Goal: Task Accomplishment & Management: Use online tool/utility

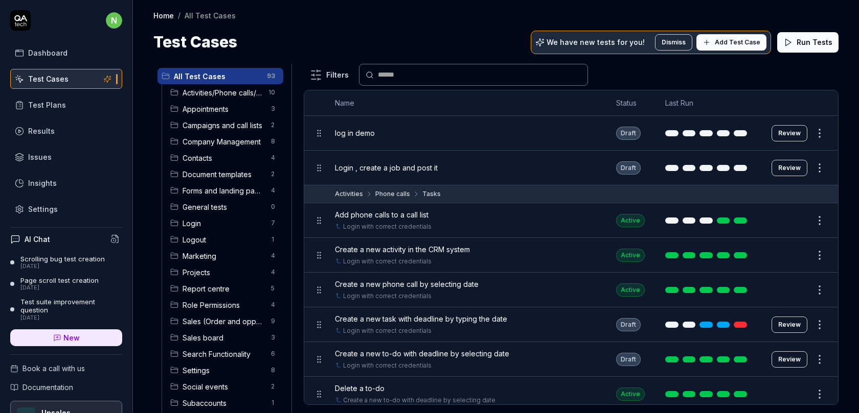
click at [72, 52] on link "Dashboard" at bounding box center [66, 53] width 112 height 20
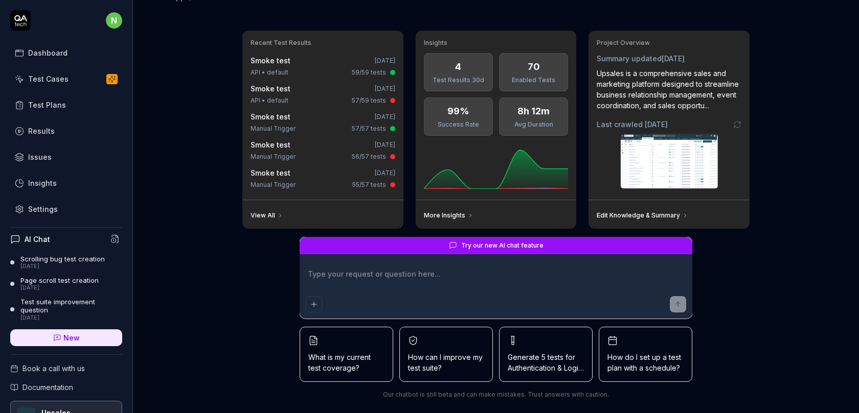
scroll to position [29, 0]
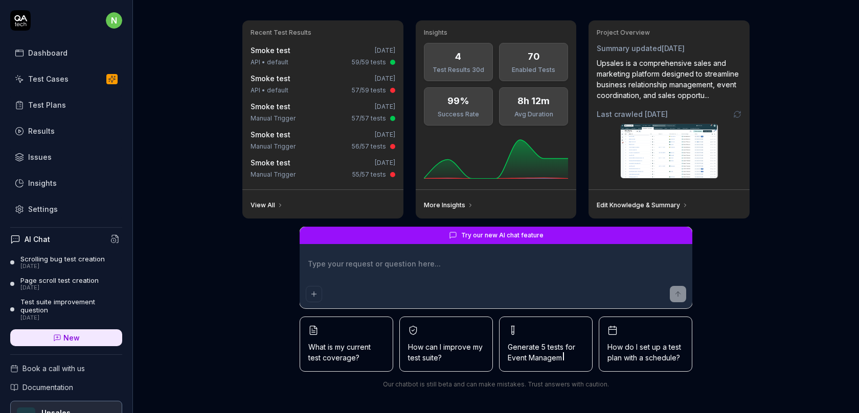
type textarea "*"
